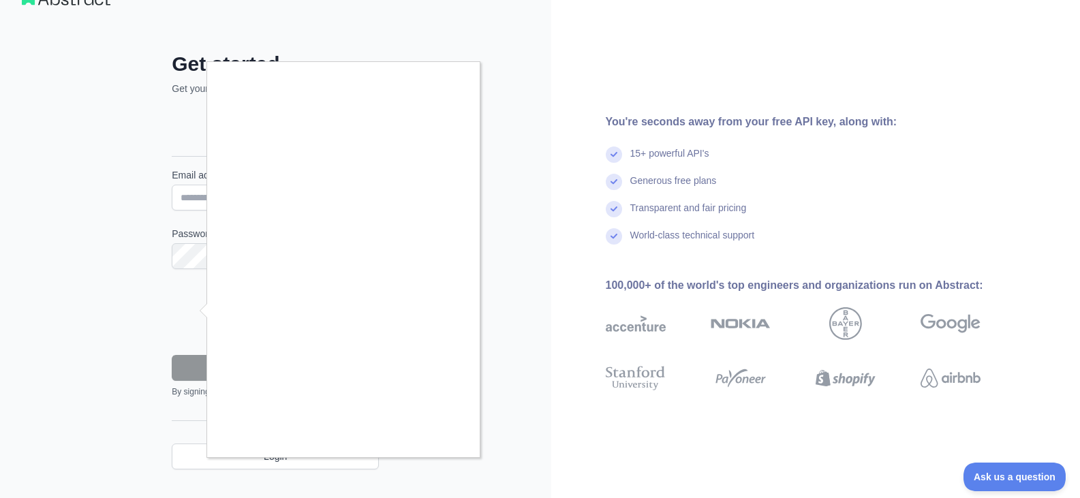
scroll to position [61, 0]
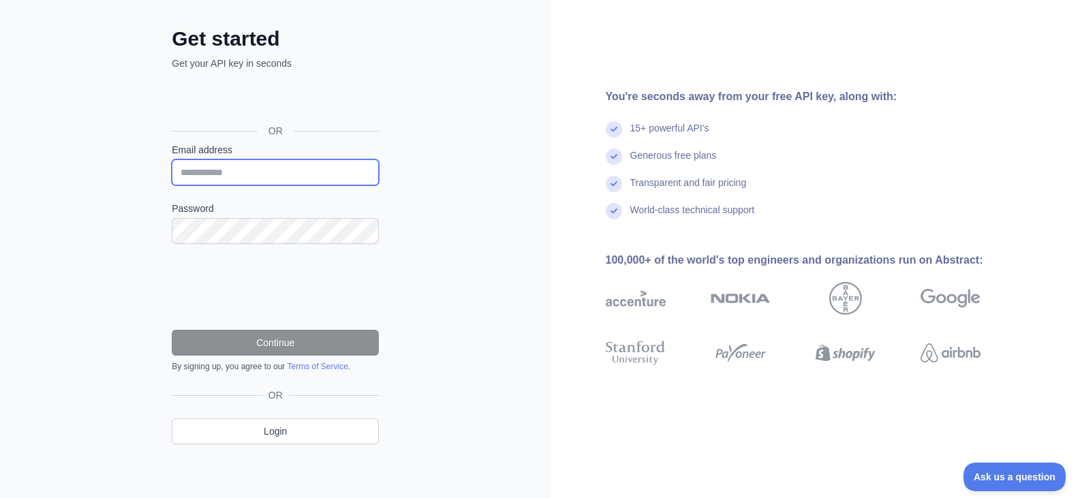
click at [185, 170] on input "Email address" at bounding box center [275, 172] width 207 height 26
type input "**********"
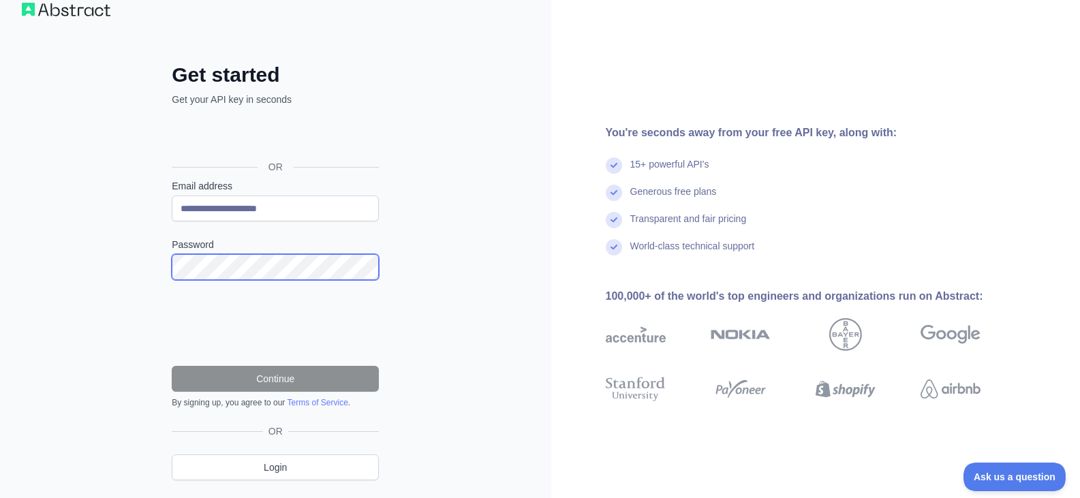
scroll to position [0, 0]
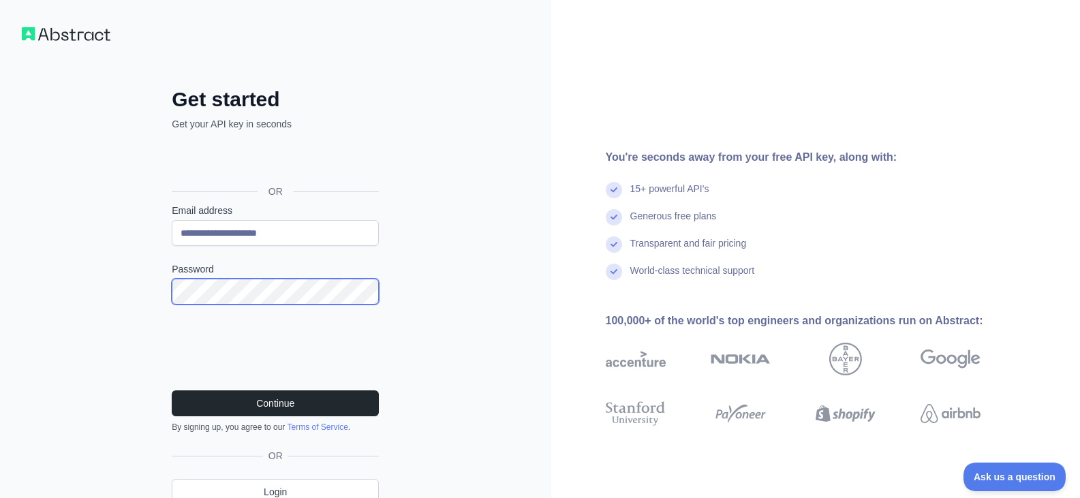
click at [172, 390] on button "Continue" at bounding box center [275, 403] width 207 height 26
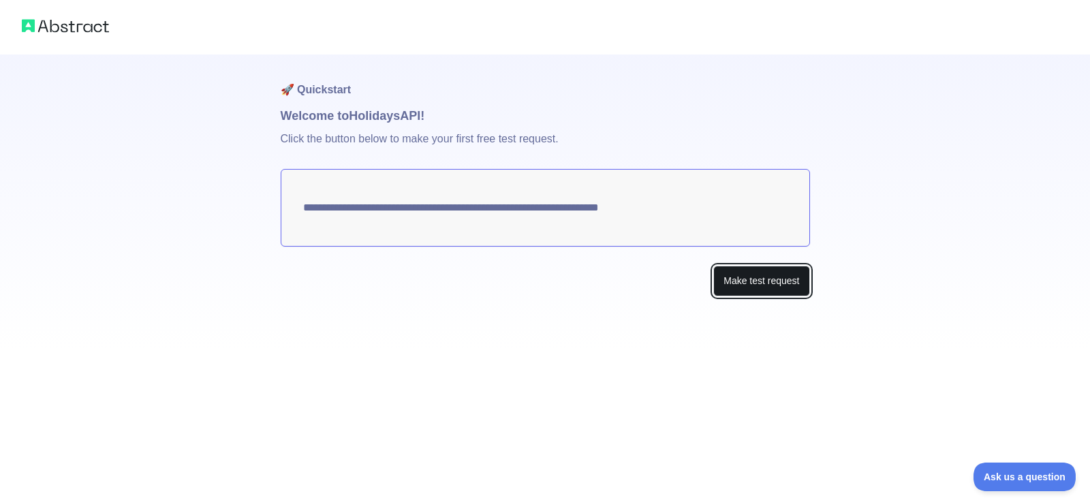
click at [751, 284] on button "Make test request" at bounding box center [762, 281] width 96 height 31
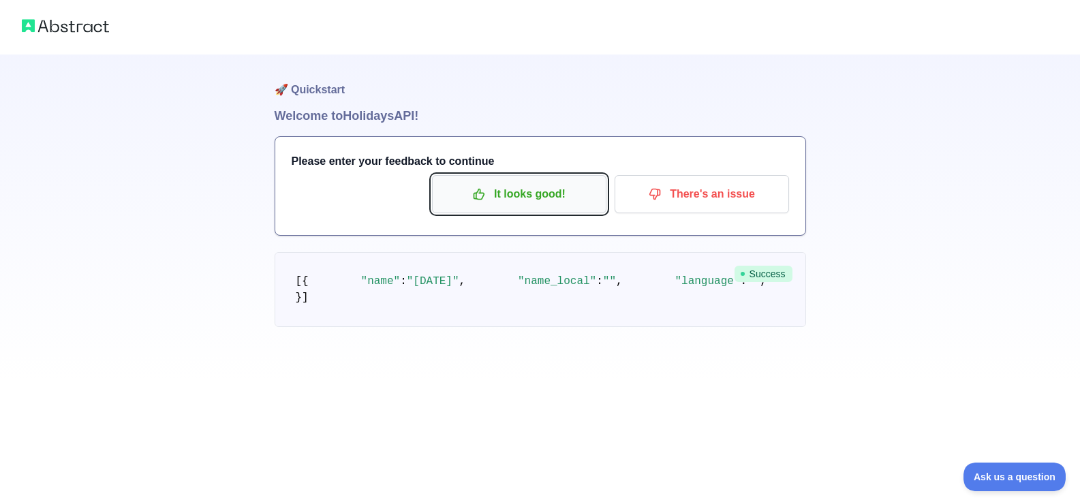
click at [530, 197] on p "It looks good!" at bounding box center [519, 194] width 154 height 23
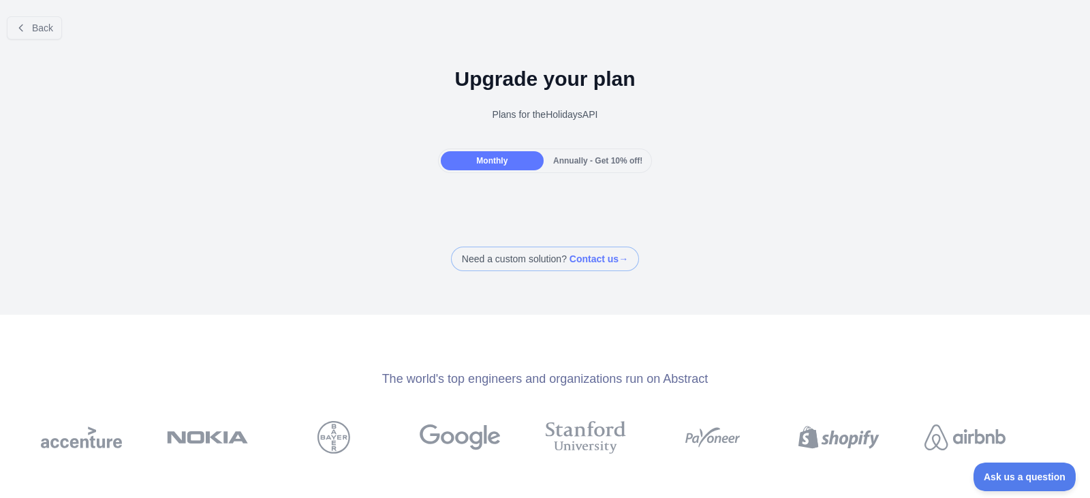
click at [493, 159] on span "Monthly" at bounding box center [491, 161] width 31 height 10
click at [574, 157] on span "Annually - Get 10% off!" at bounding box center [597, 161] width 89 height 10
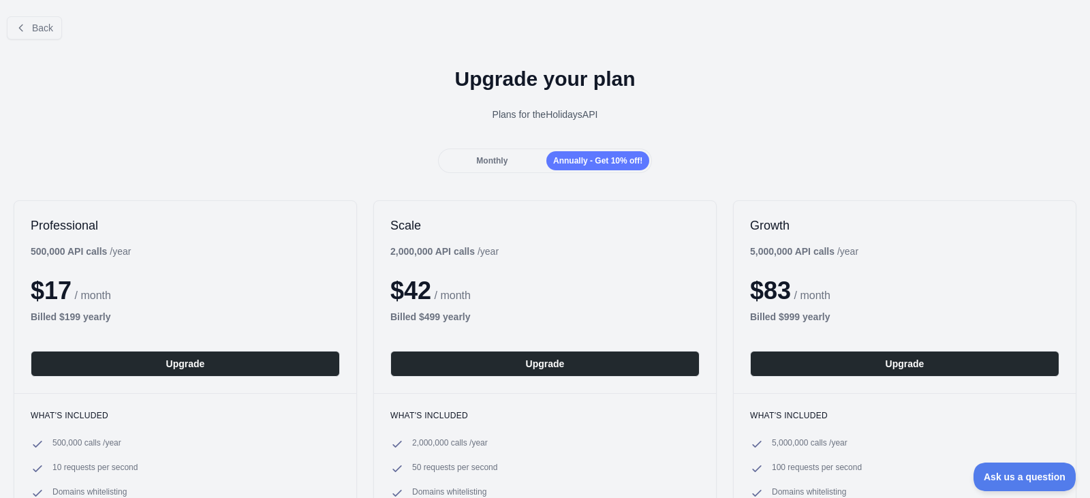
click at [491, 163] on span "Monthly" at bounding box center [491, 161] width 31 height 10
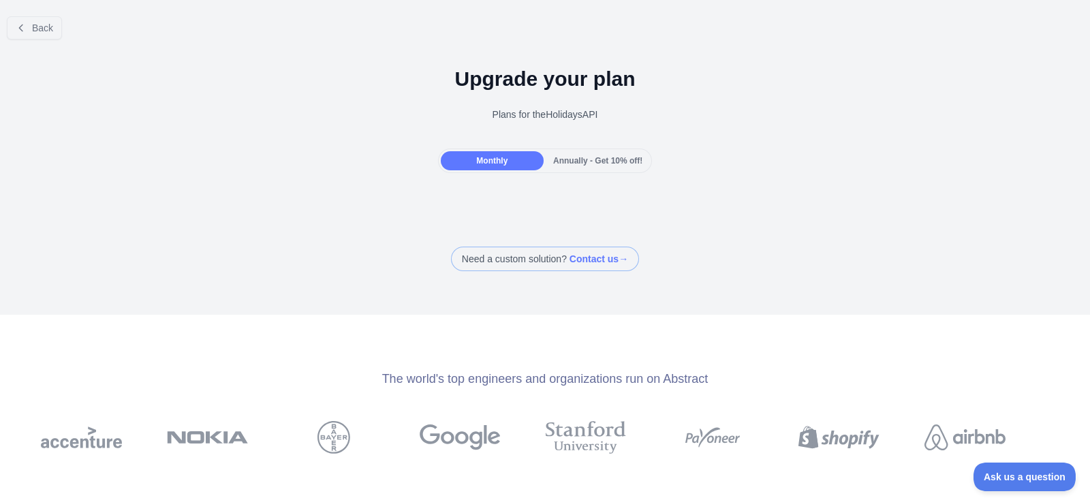
click at [596, 160] on span "Annually - Get 10% off!" at bounding box center [597, 161] width 89 height 10
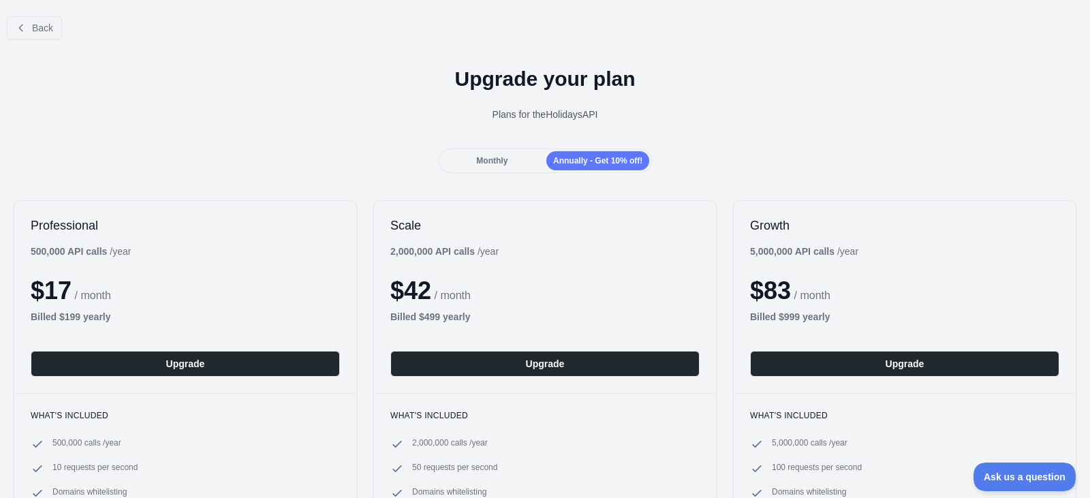
click at [0, 21] on div "Back" at bounding box center [545, 27] width 1090 height 45
click at [24, 26] on icon at bounding box center [21, 27] width 11 height 11
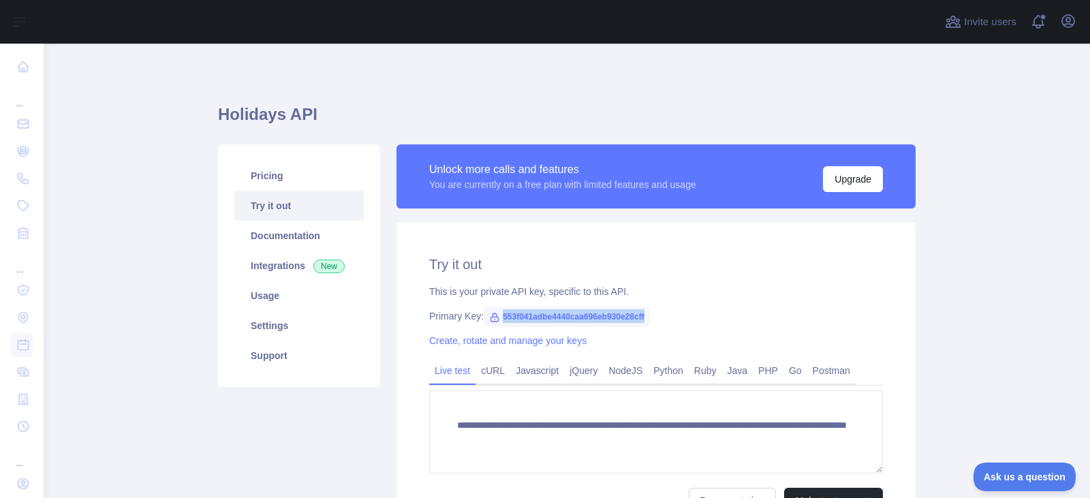
drag, startPoint x: 495, startPoint y: 316, endPoint x: 644, endPoint y: 319, distance: 148.6
click at [644, 319] on div "Primary Key: 553f041adbe4440caa696eb930e28cff" at bounding box center [656, 316] width 454 height 14
copy span "553f041adbe4440caa696eb930e28cff"
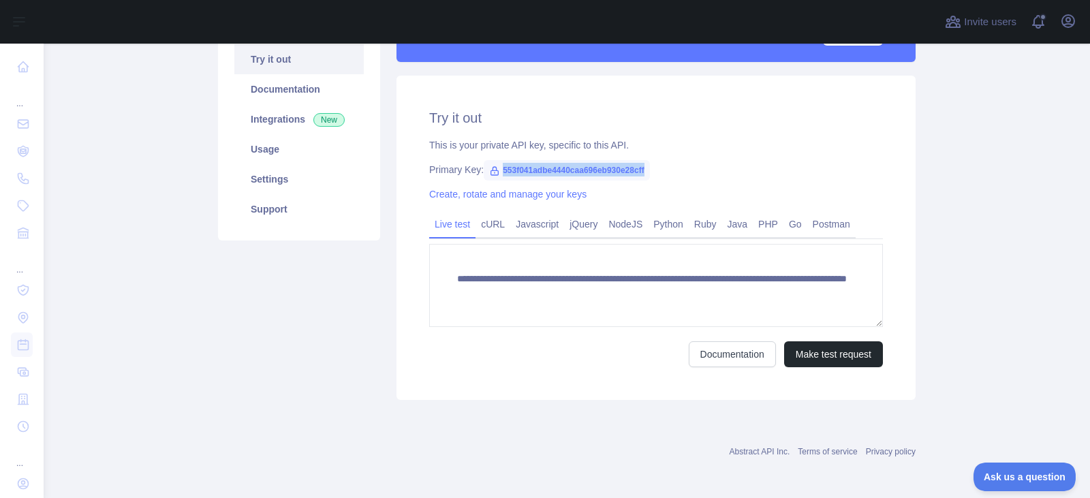
scroll to position [149, 0]
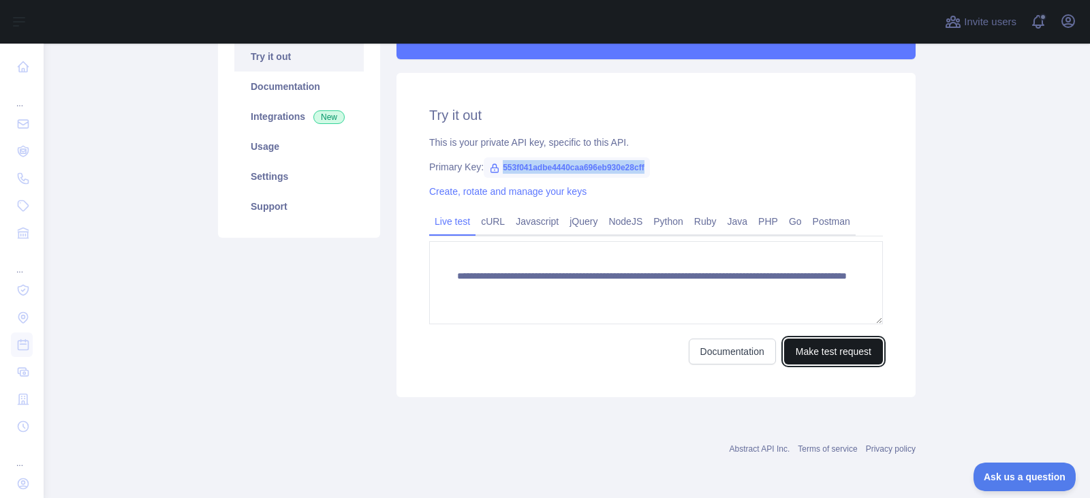
click at [813, 352] on button "Make test request" at bounding box center [833, 352] width 99 height 26
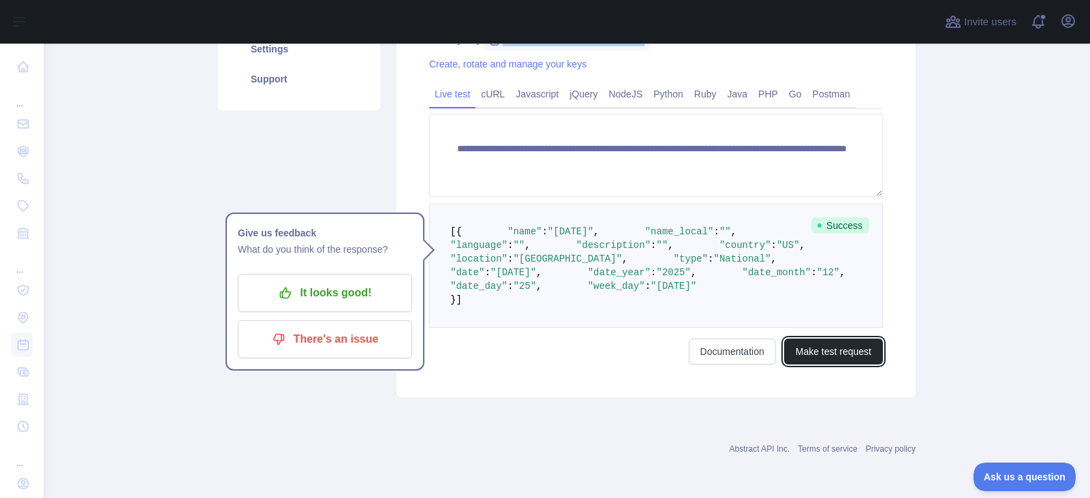
scroll to position [413, 0]
click at [730, 352] on link "Documentation" at bounding box center [732, 352] width 87 height 26
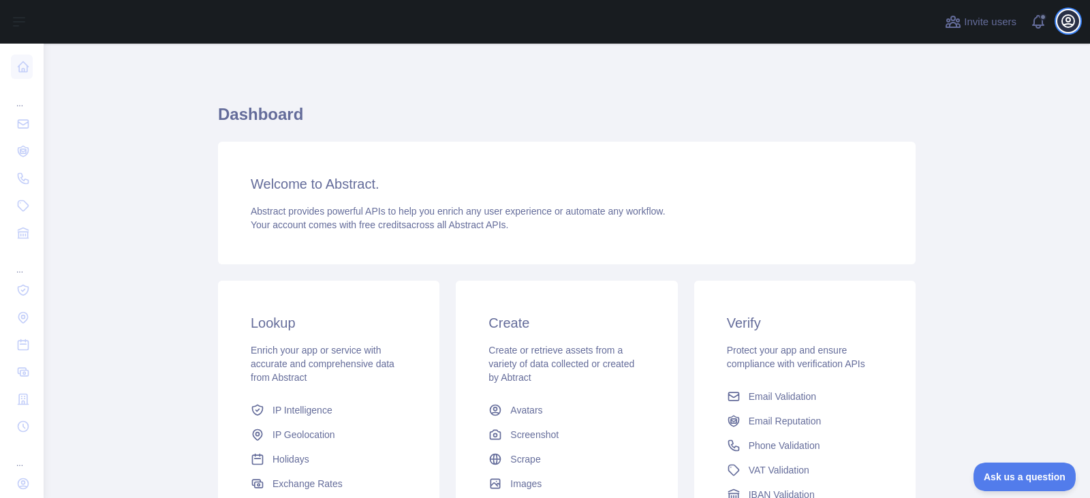
click at [1070, 24] on icon "button" at bounding box center [1068, 21] width 12 height 12
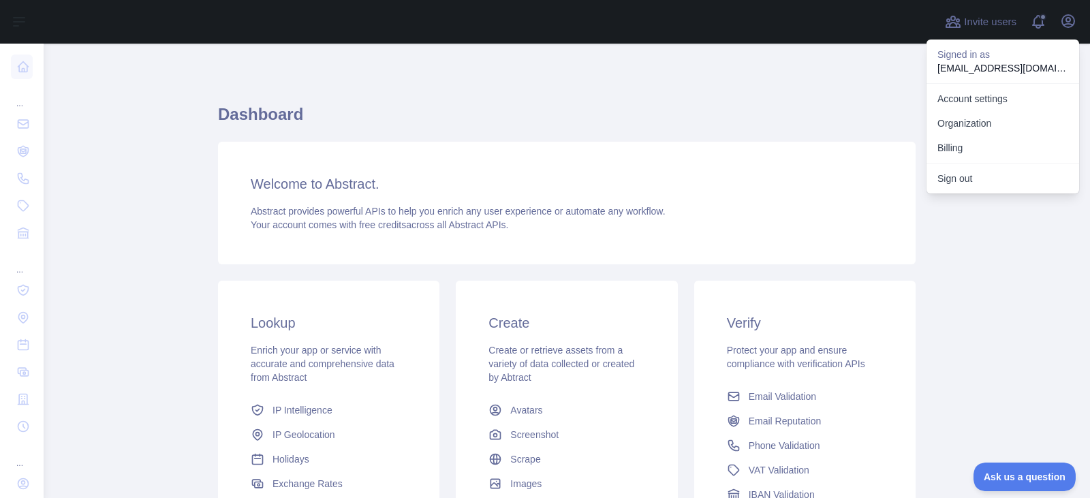
click at [962, 238] on main "Dashboard Welcome to Abstract. Abstract provides powerful APIs to help you enri…" at bounding box center [567, 271] width 1047 height 455
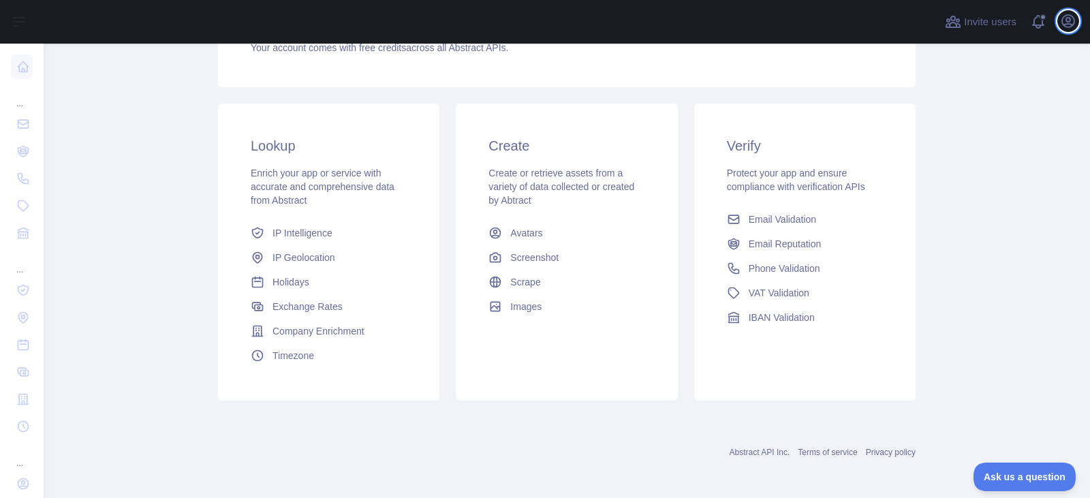
scroll to position [181, 0]
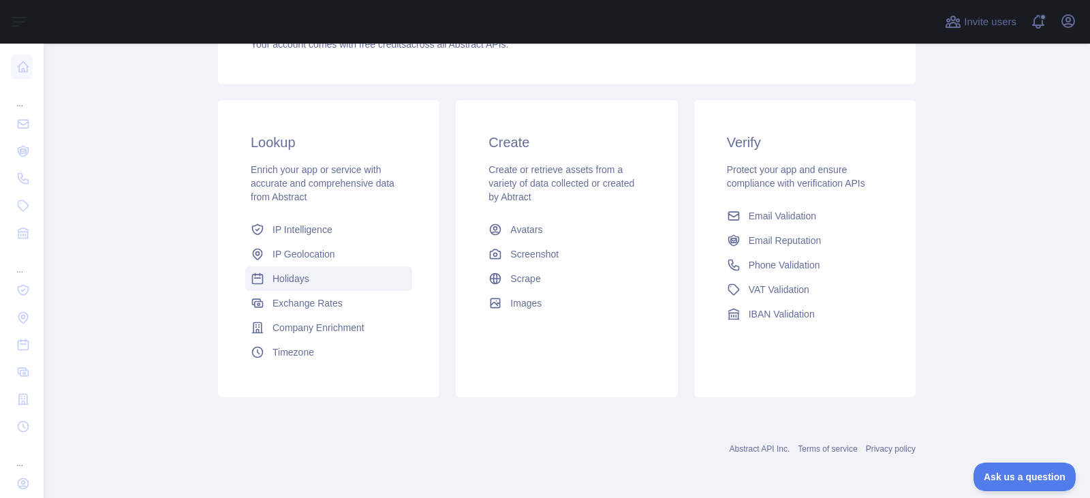
click at [286, 279] on span "Holidays" at bounding box center [291, 279] width 37 height 14
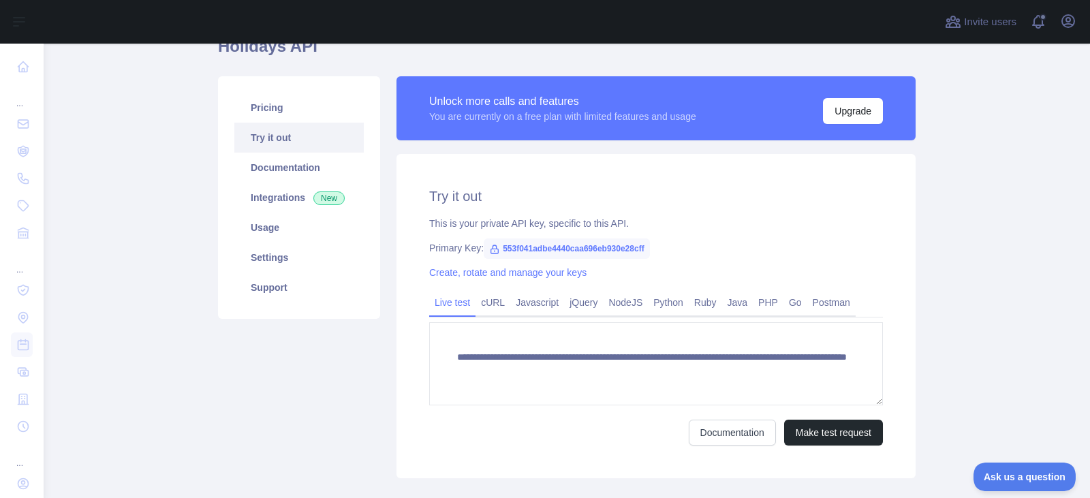
scroll to position [136, 0]
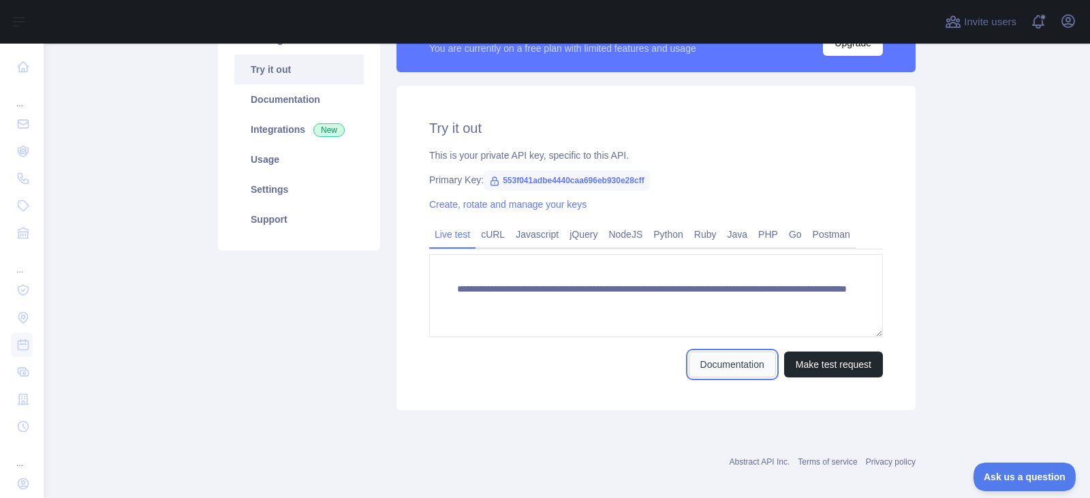
click at [750, 369] on link "Documentation" at bounding box center [732, 365] width 87 height 26
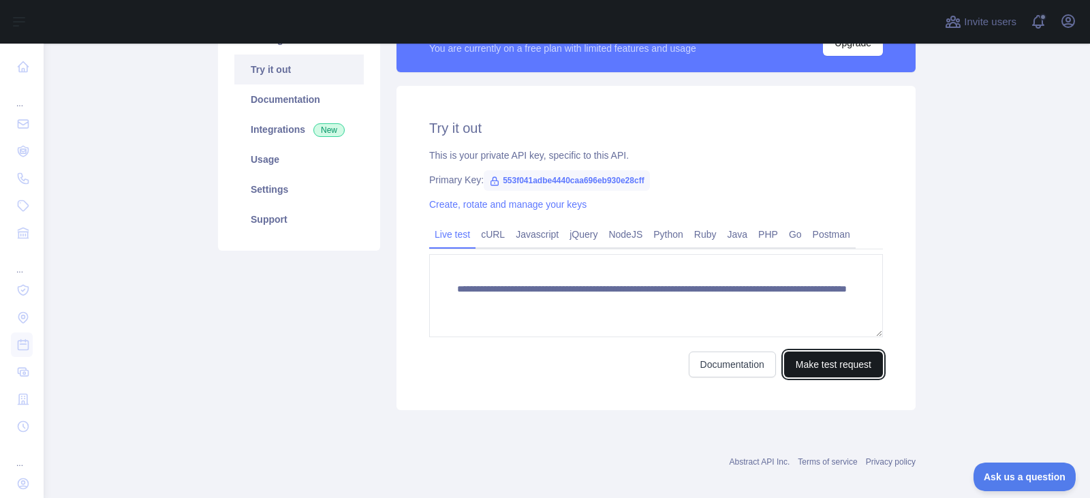
click at [812, 371] on button "Make test request" at bounding box center [833, 365] width 99 height 26
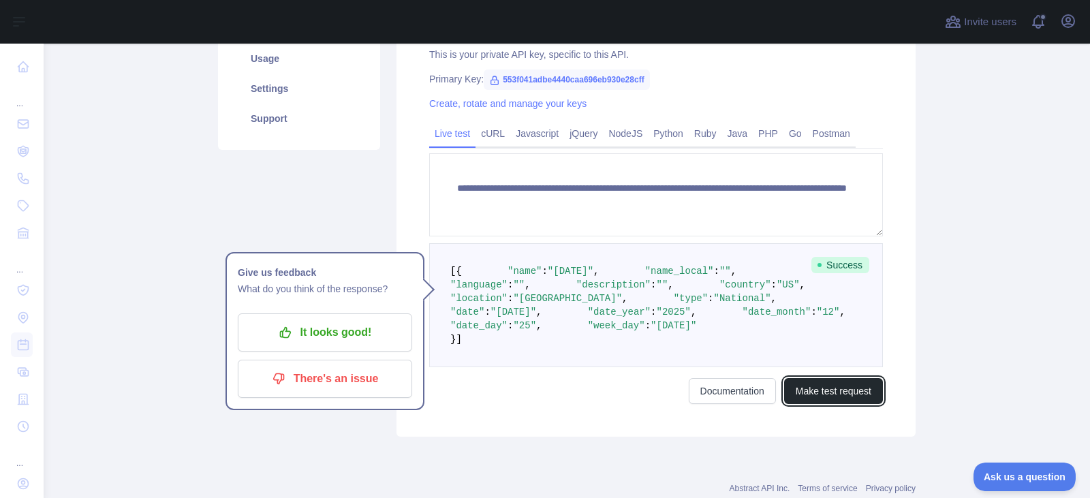
scroll to position [273, 0]
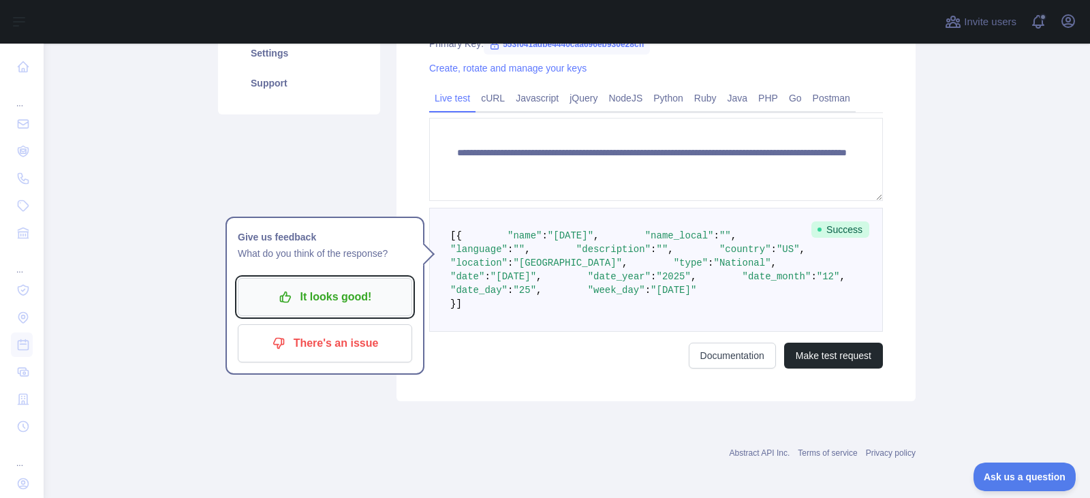
click at [350, 299] on p "It looks good!" at bounding box center [325, 297] width 154 height 23
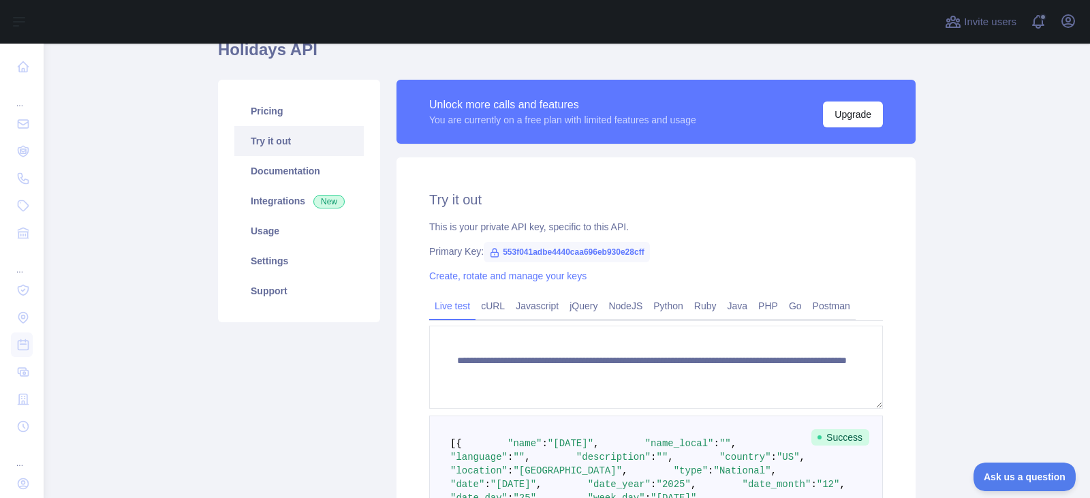
scroll to position [0, 0]
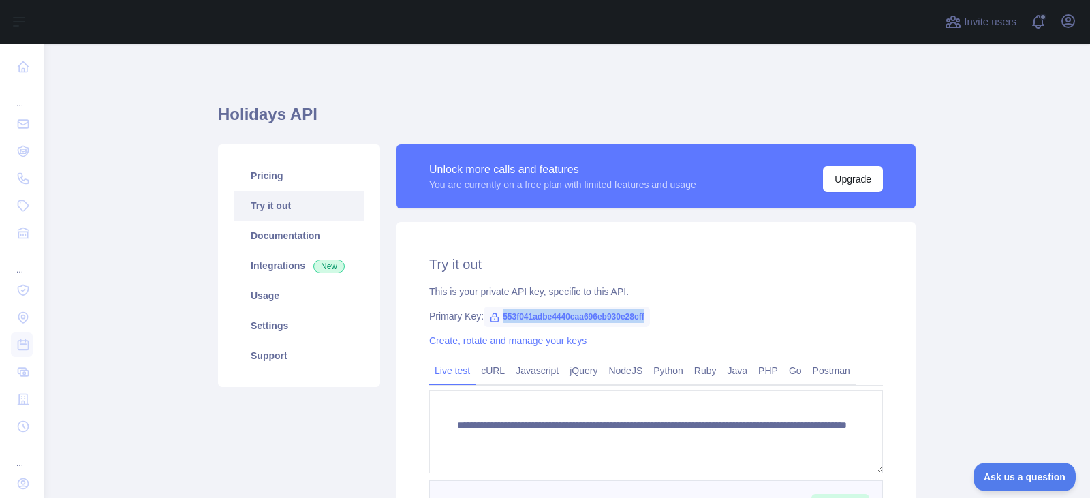
drag, startPoint x: 497, startPoint y: 315, endPoint x: 644, endPoint y: 313, distance: 147.2
click at [644, 313] on div "Primary Key: 553f041adbe4440caa696eb930e28cff" at bounding box center [656, 316] width 454 height 14
click at [465, 316] on div "Primary Key: 553f041adbe4440caa696eb930e28cff" at bounding box center [656, 316] width 454 height 14
drag, startPoint x: 424, startPoint y: 314, endPoint x: 646, endPoint y: 318, distance: 222.2
click at [646, 318] on div "Primary Key: 553f041adbe4440caa696eb930e28cff" at bounding box center [656, 316] width 454 height 14
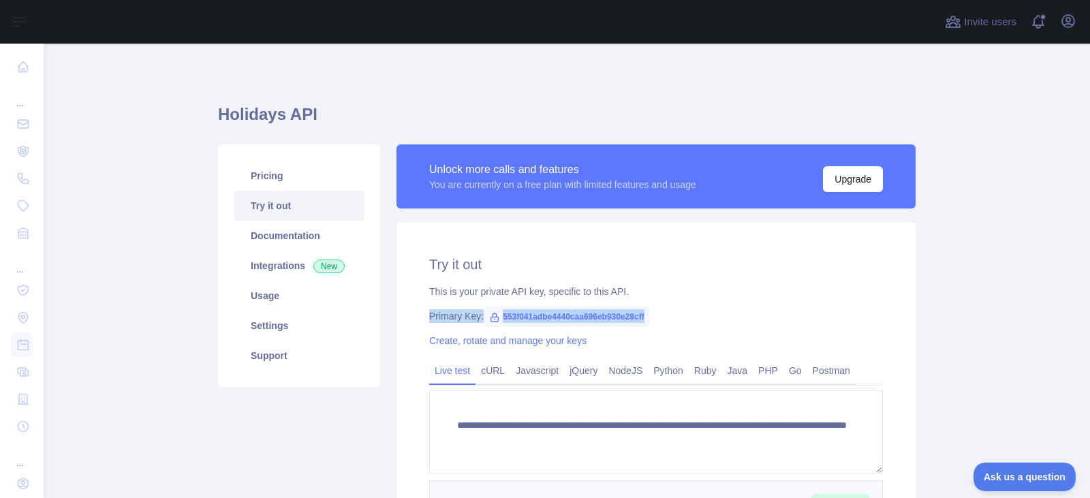
copy div "Primary Key: 553f041adbe4440caa696eb930e28cff"
click at [1066, 23] on icon "button" at bounding box center [1068, 21] width 16 height 16
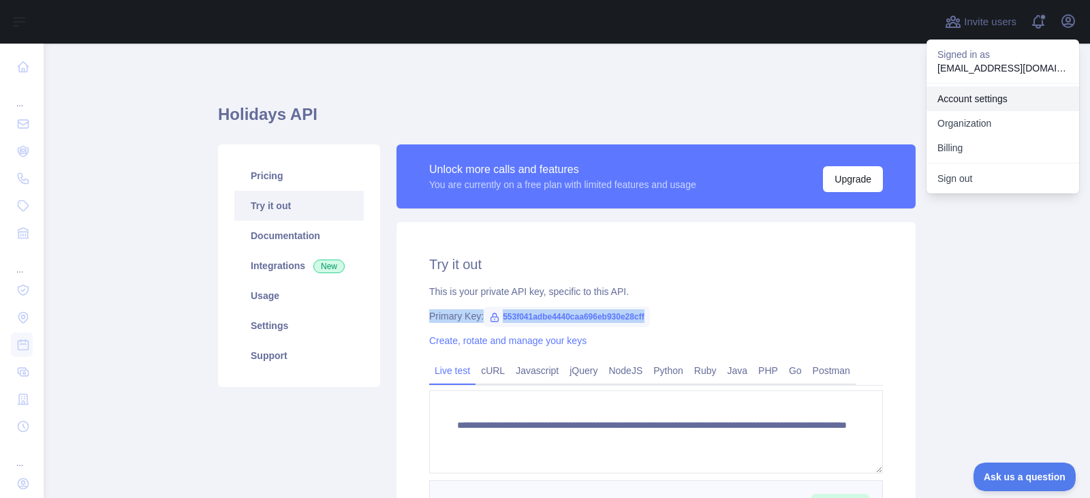
click at [968, 101] on link "Account settings" at bounding box center [1003, 99] width 153 height 25
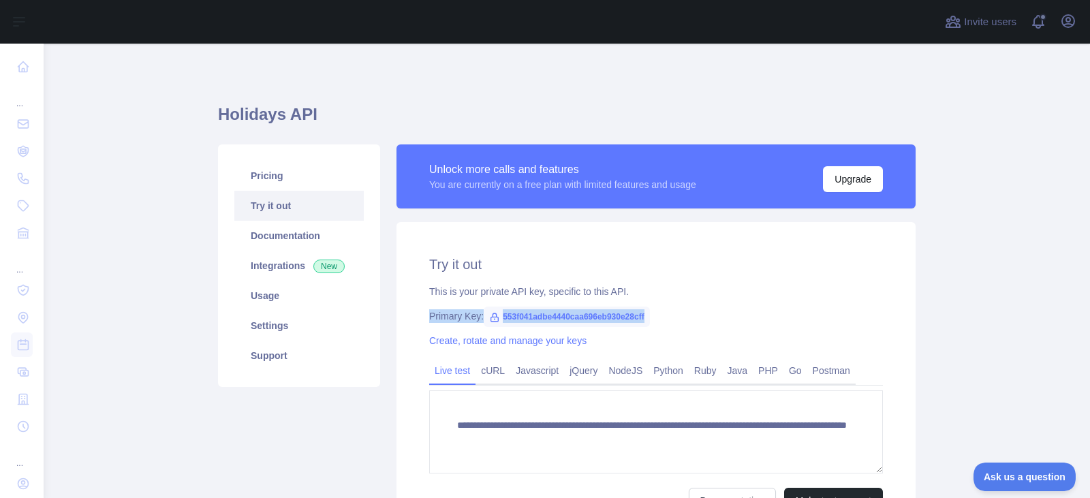
drag, startPoint x: 425, startPoint y: 318, endPoint x: 649, endPoint y: 318, distance: 224.2
click at [649, 318] on div "Primary Key: 553f041adbe4440caa696eb930e28cff" at bounding box center [656, 316] width 454 height 14
copy div "Primary Key: 553f041adbe4440caa696eb930e28cff"
